Goal: Navigation & Orientation: Understand site structure

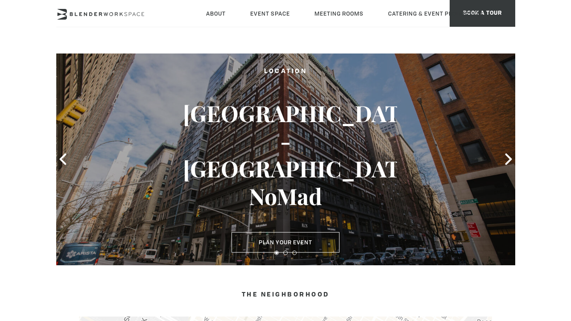
type div "[DATE]"
